Goal: Task Accomplishment & Management: Use online tool/utility

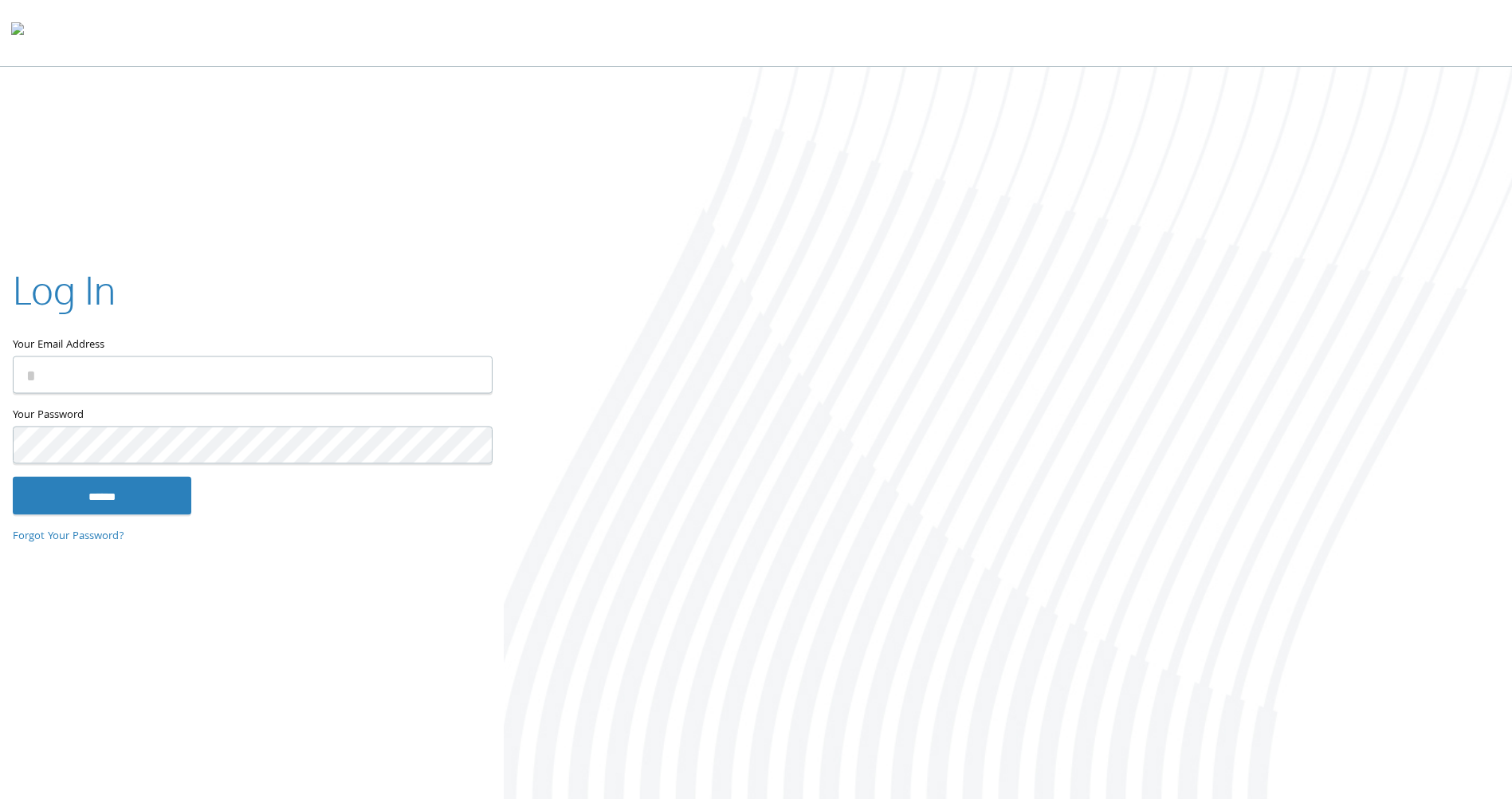
type input "**********"
click at [155, 520] on div "**********" at bounding box center [252, 400] width 503 height 323
click at [155, 500] on input "******" at bounding box center [102, 495] width 179 height 39
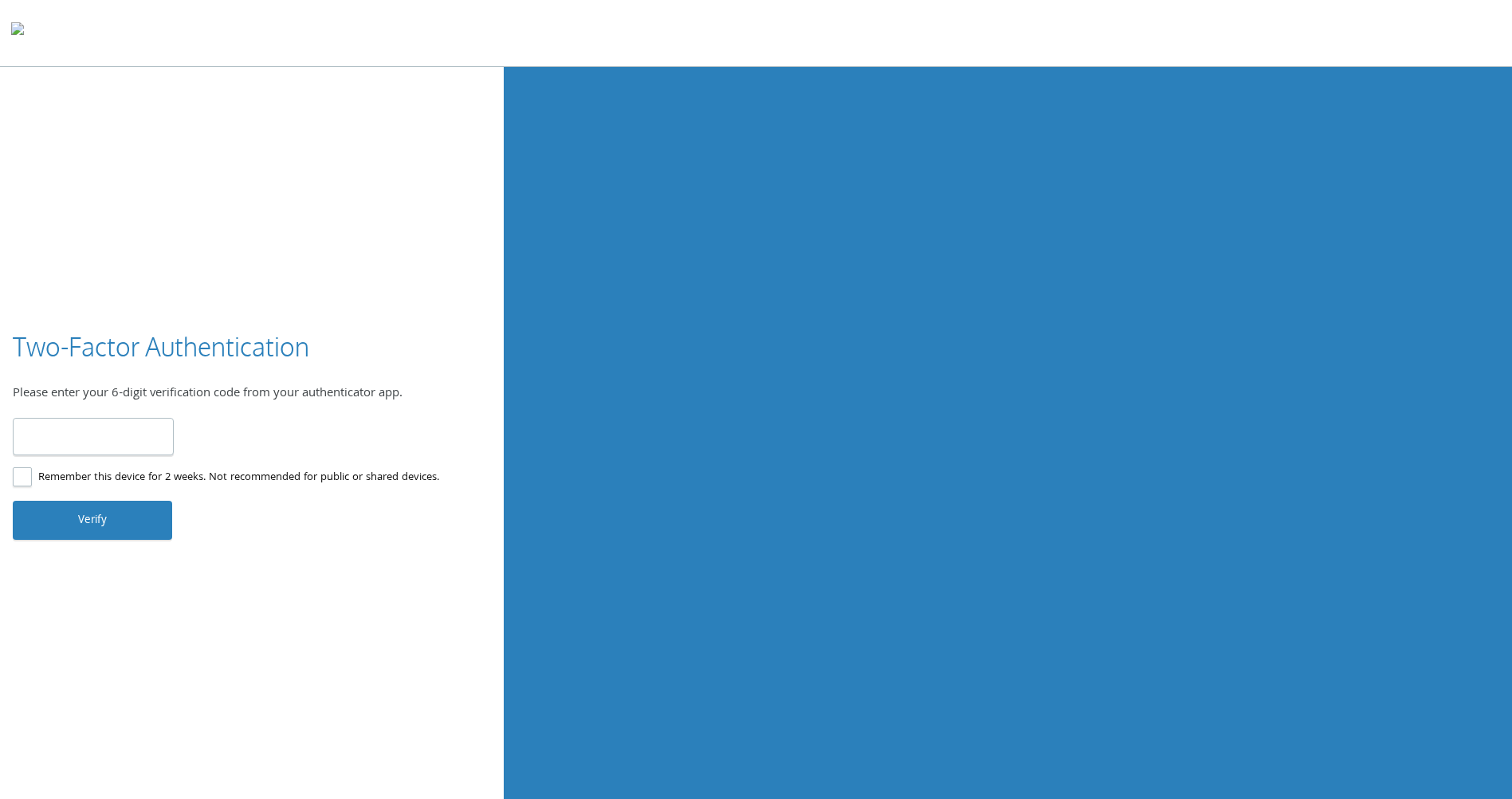
type input "******"
